Goal: Find specific fact

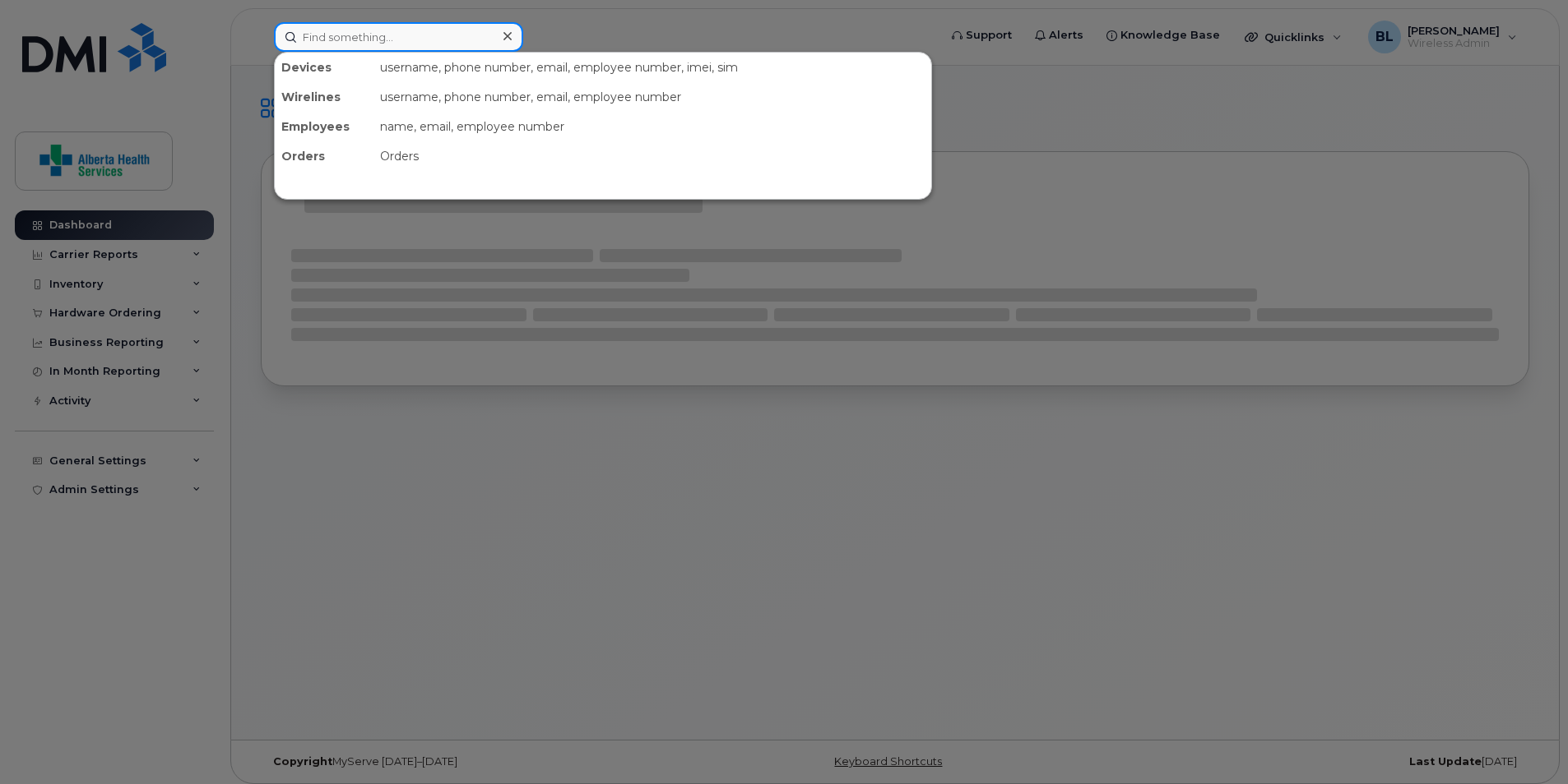
click at [444, 44] on input at bounding box center [399, 36] width 249 height 29
paste input "[PHONE_NUMBER]"
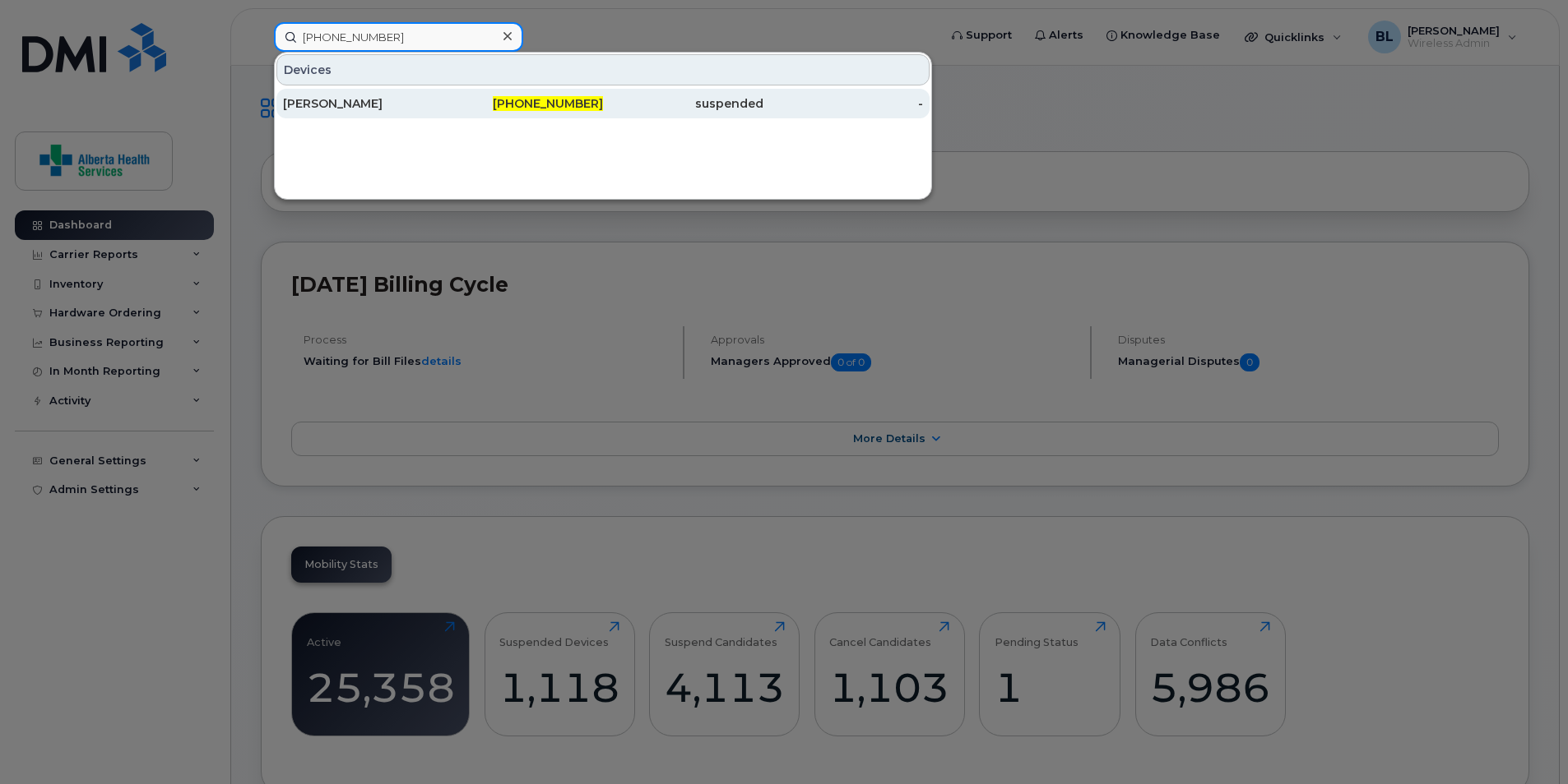
type input "[PHONE_NUMBER]"
click at [344, 101] on div "[PERSON_NAME]" at bounding box center [363, 103] width 160 height 16
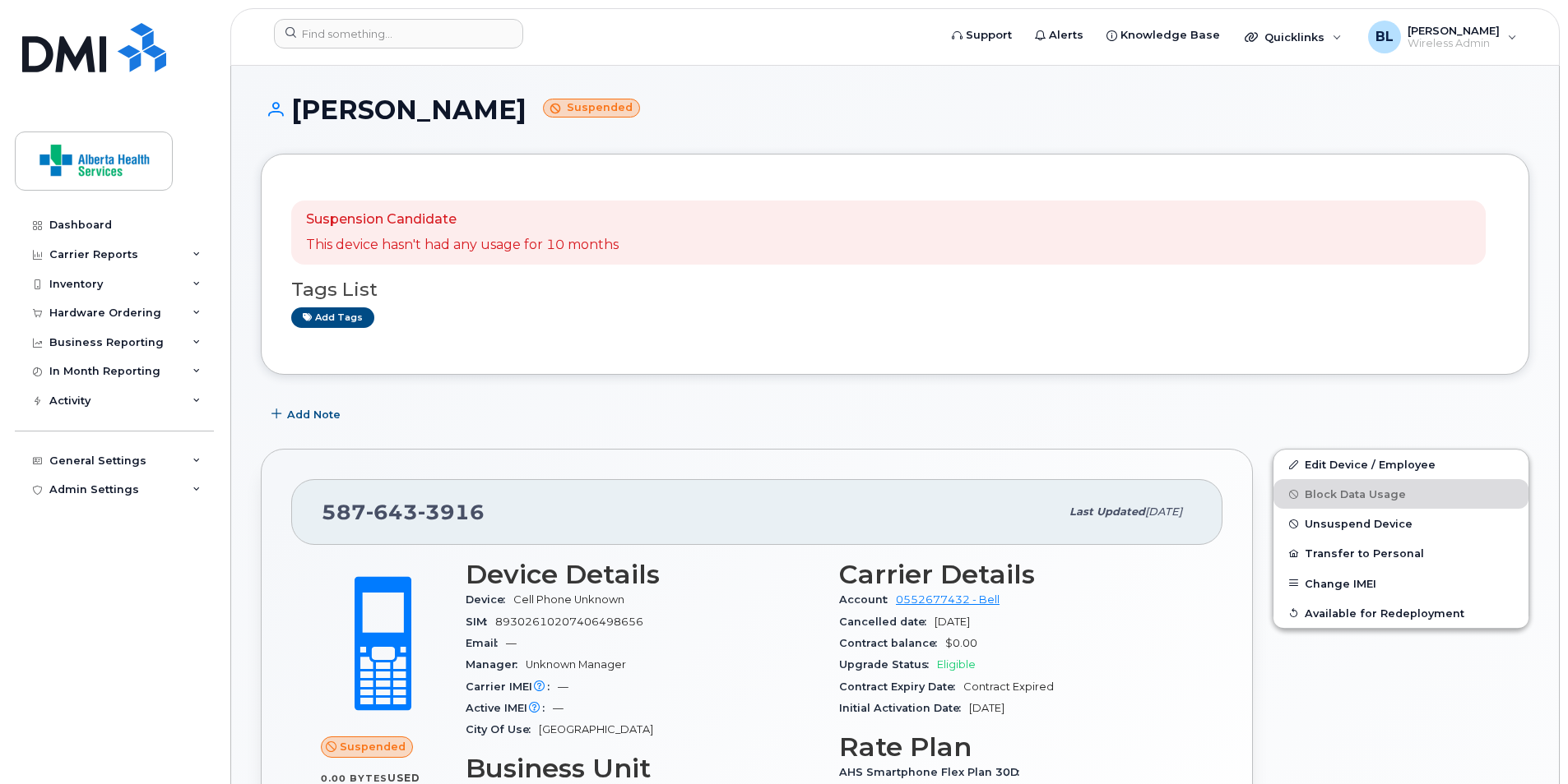
click at [85, 613] on div "Dashboard Carrier Reports Monthly Billing Data Daily Data Pooling Data Behavior…" at bounding box center [117, 485] width 203 height 549
